Goal: Transaction & Acquisition: Purchase product/service

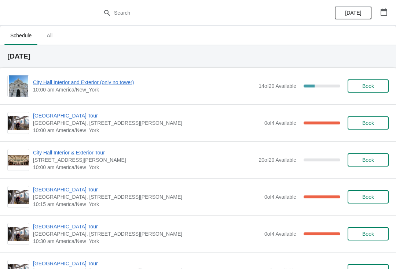
click at [375, 85] on span "Book" at bounding box center [368, 86] width 28 height 6
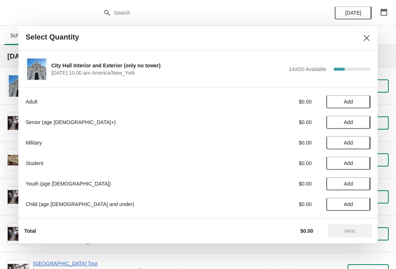
click at [354, 125] on button "Add" at bounding box center [348, 122] width 44 height 13
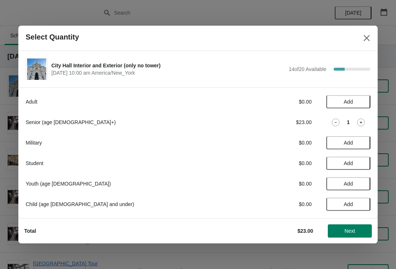
click at [361, 121] on icon at bounding box center [361, 123] width 8 height 8
click at [347, 221] on div "Total $46.00 Next" at bounding box center [194, 228] width 353 height 19
click at [347, 225] on button "Next" at bounding box center [350, 231] width 44 height 13
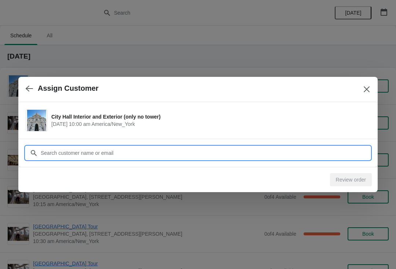
click at [132, 154] on input "Customer" at bounding box center [205, 153] width 330 height 13
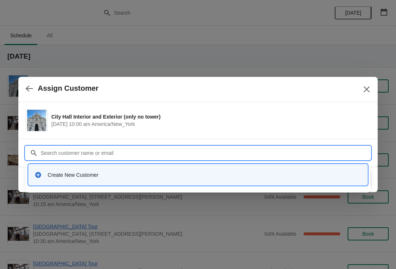
click at [95, 176] on div "Create New Customer" at bounding box center [205, 174] width 314 height 7
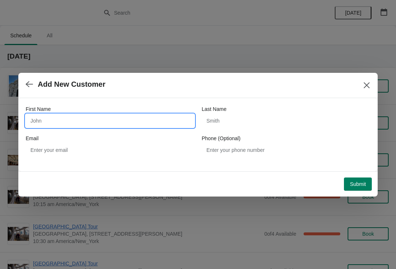
click at [133, 121] on input "First Name" at bounding box center [110, 120] width 169 height 13
type input "Roger"
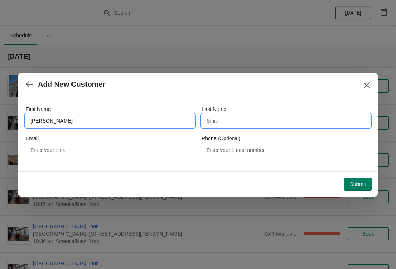
click at [251, 116] on input "Last Name" at bounding box center [285, 120] width 169 height 13
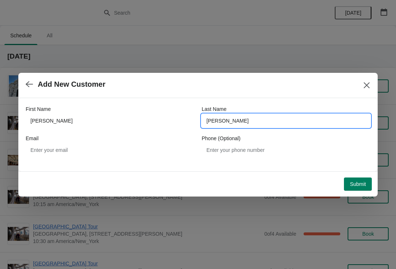
type input "clark"
click at [361, 181] on span "Submit" at bounding box center [357, 184] width 16 height 6
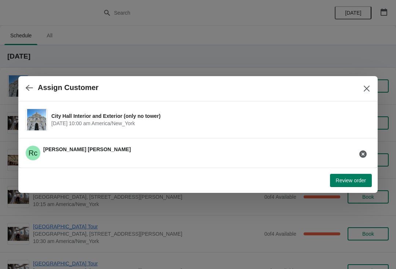
click at [350, 178] on span "Review order" at bounding box center [351, 181] width 30 height 6
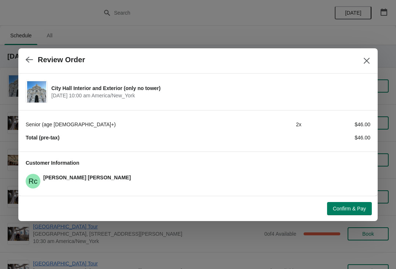
click at [342, 204] on button "Confirm & Pay" at bounding box center [349, 208] width 45 height 13
